Goal: Check status: Check status

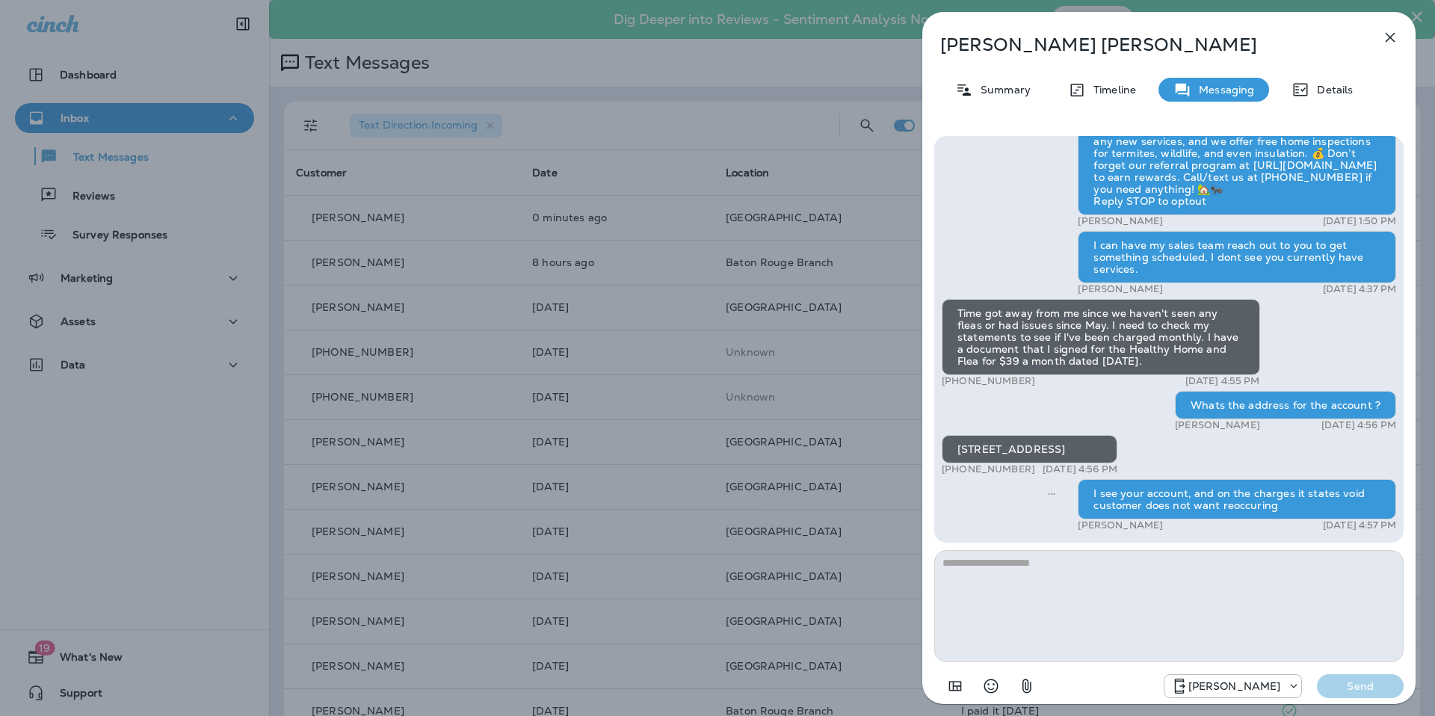
scroll to position [1, 0]
click at [1381, 37] on icon "button" at bounding box center [1390, 37] width 18 height 18
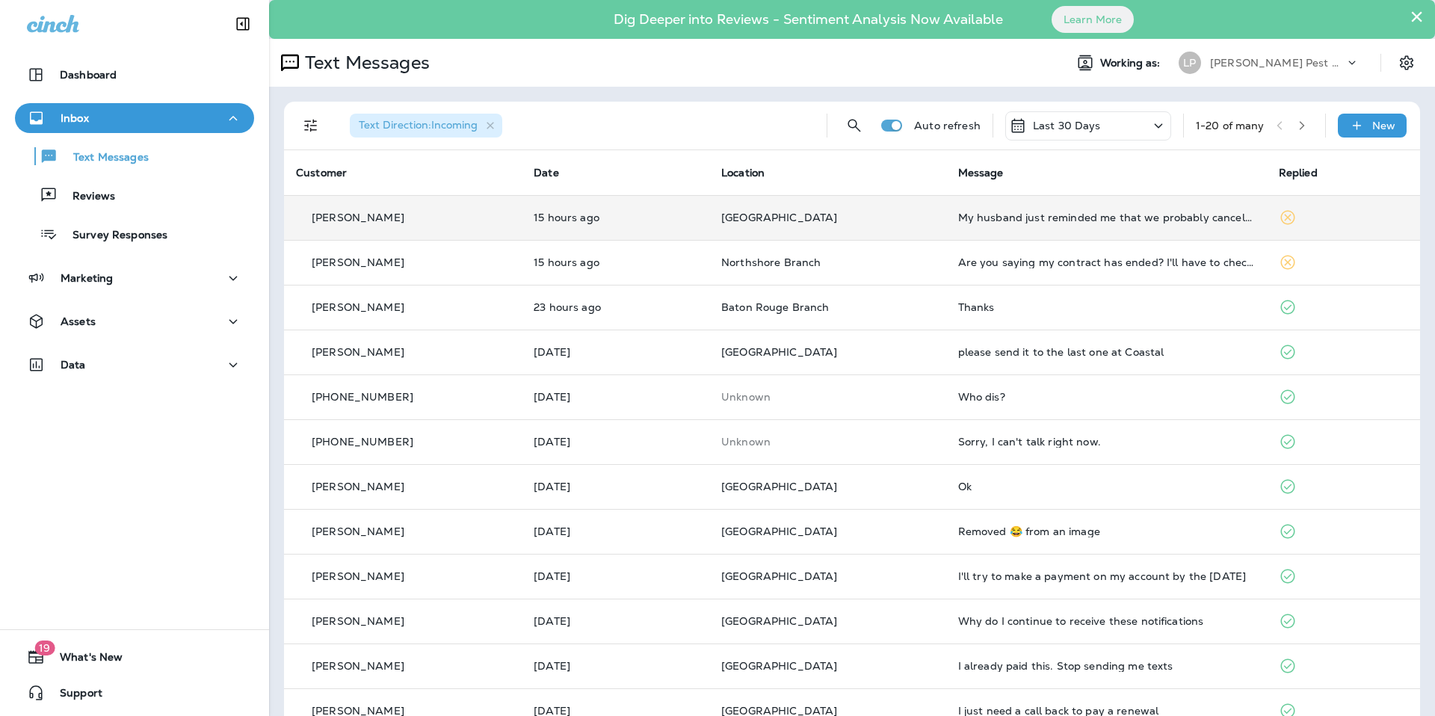
click at [870, 208] on td "[GEOGRAPHIC_DATA]" at bounding box center [827, 217] width 237 height 45
